Goal: Check status: Check status

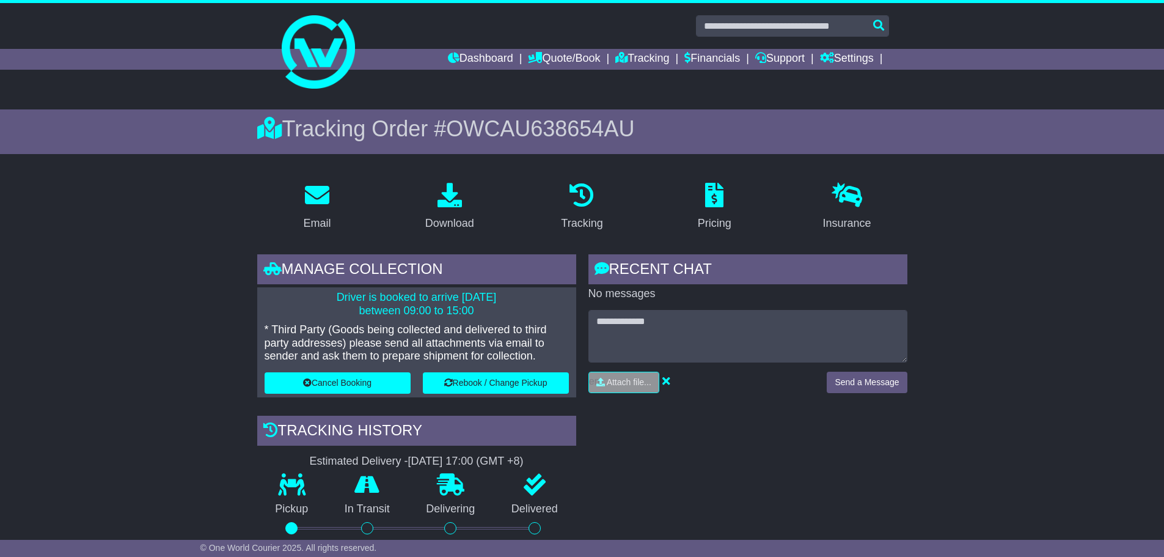
click at [632, 52] on link "Tracking" at bounding box center [642, 59] width 54 height 21
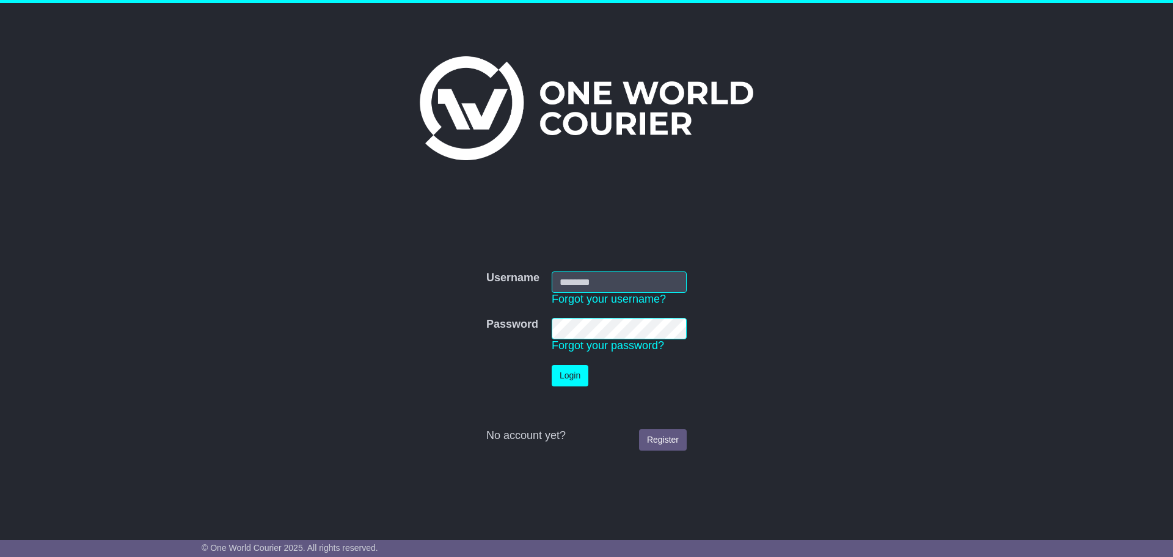
type input "**********"
click at [562, 372] on button "Login" at bounding box center [570, 375] width 37 height 21
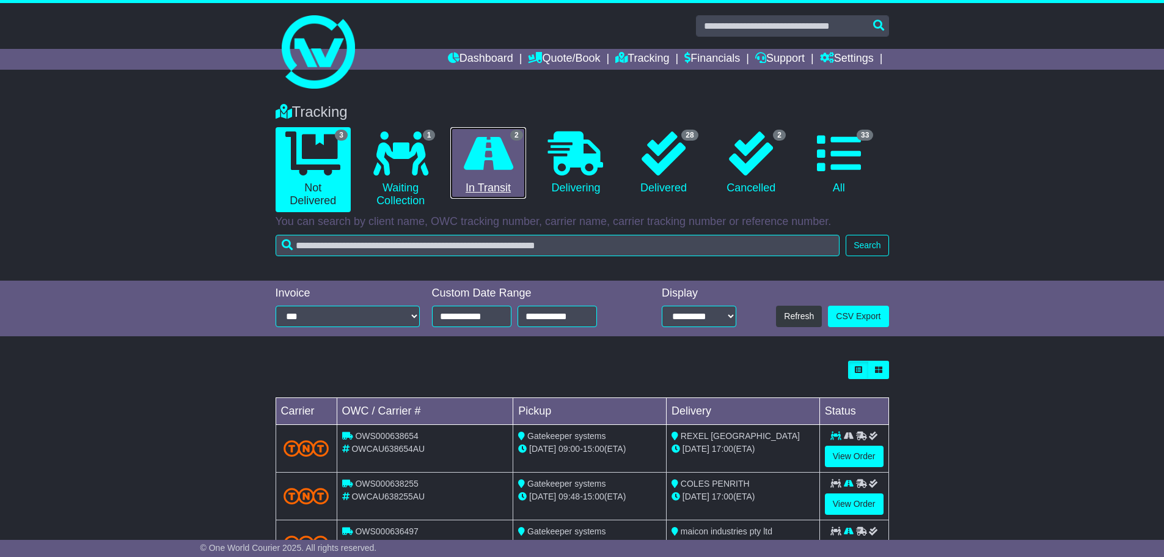
click at [502, 157] on icon at bounding box center [488, 153] width 49 height 44
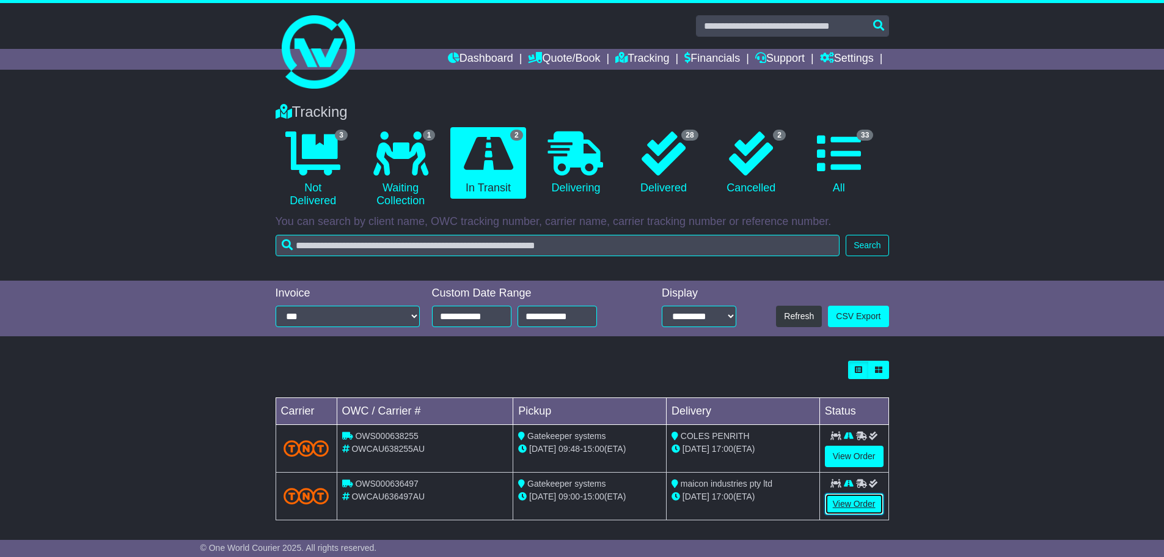
click at [836, 501] on link "View Order" at bounding box center [854, 503] width 59 height 21
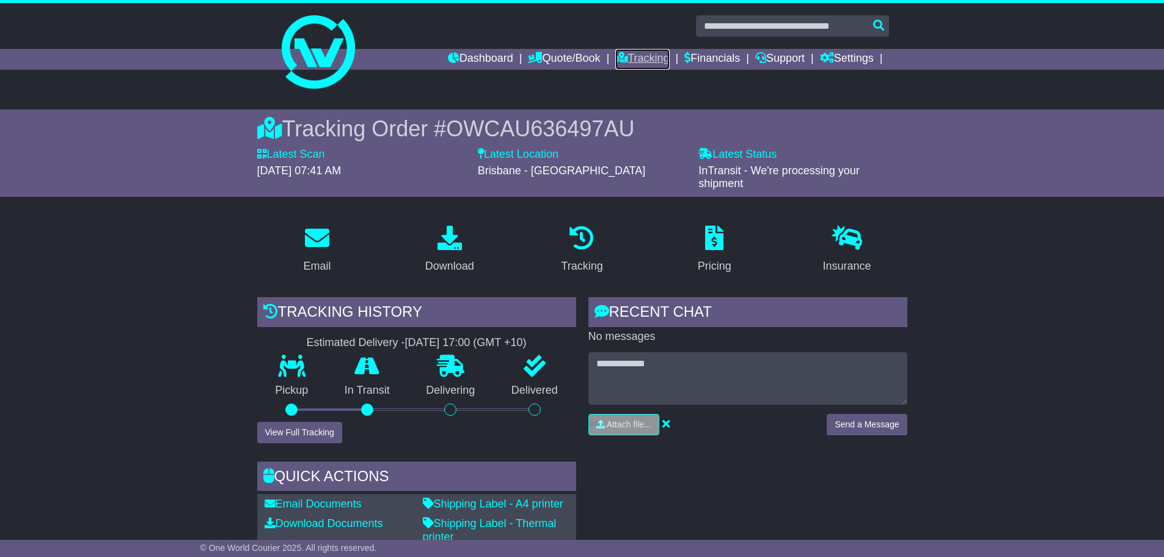
drag, startPoint x: 634, startPoint y: 59, endPoint x: 660, endPoint y: 59, distance: 26.3
click at [634, 59] on link "Tracking" at bounding box center [642, 59] width 54 height 21
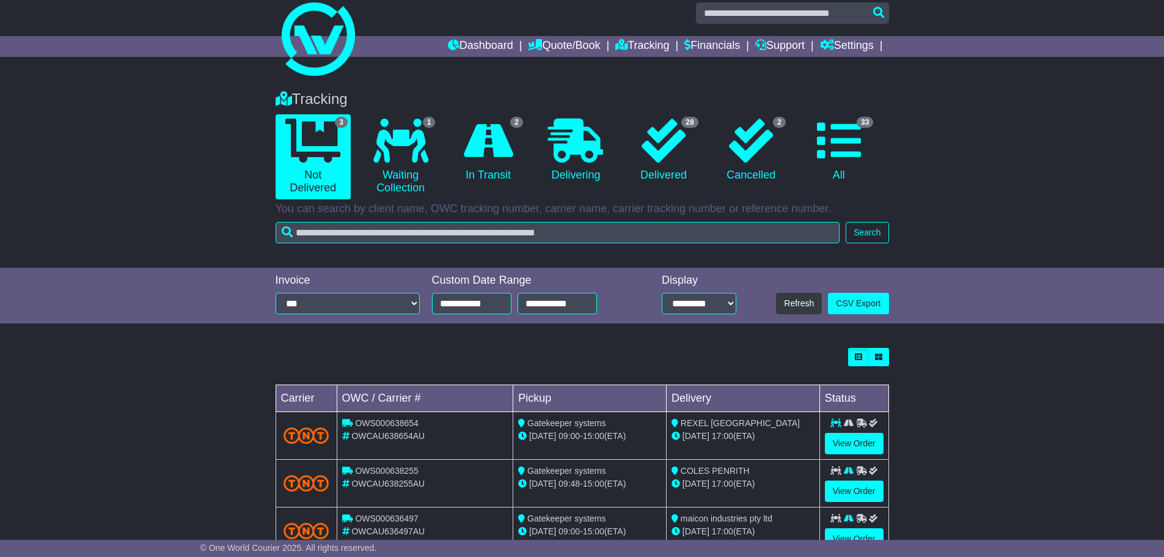
scroll to position [54, 0]
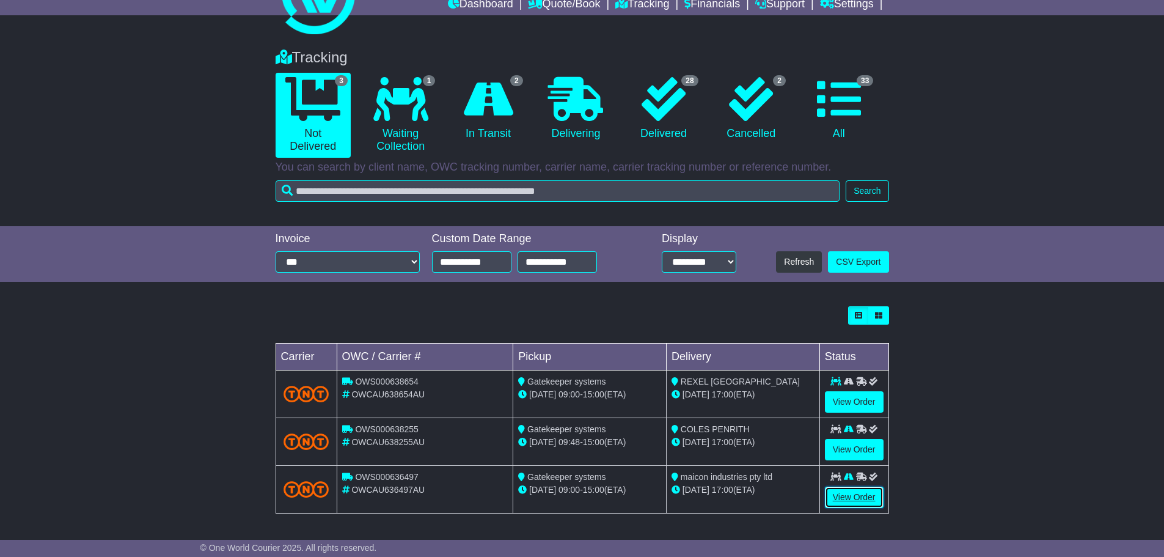
click at [835, 498] on link "View Order" at bounding box center [854, 496] width 59 height 21
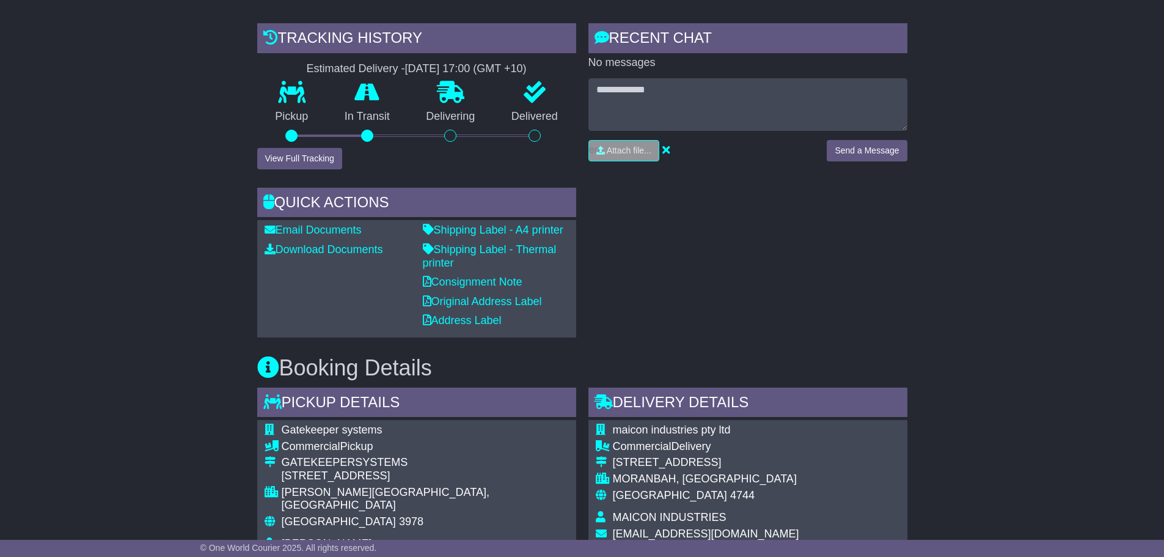
scroll to position [306, 0]
